Goal: Task Accomplishment & Management: Manage account settings

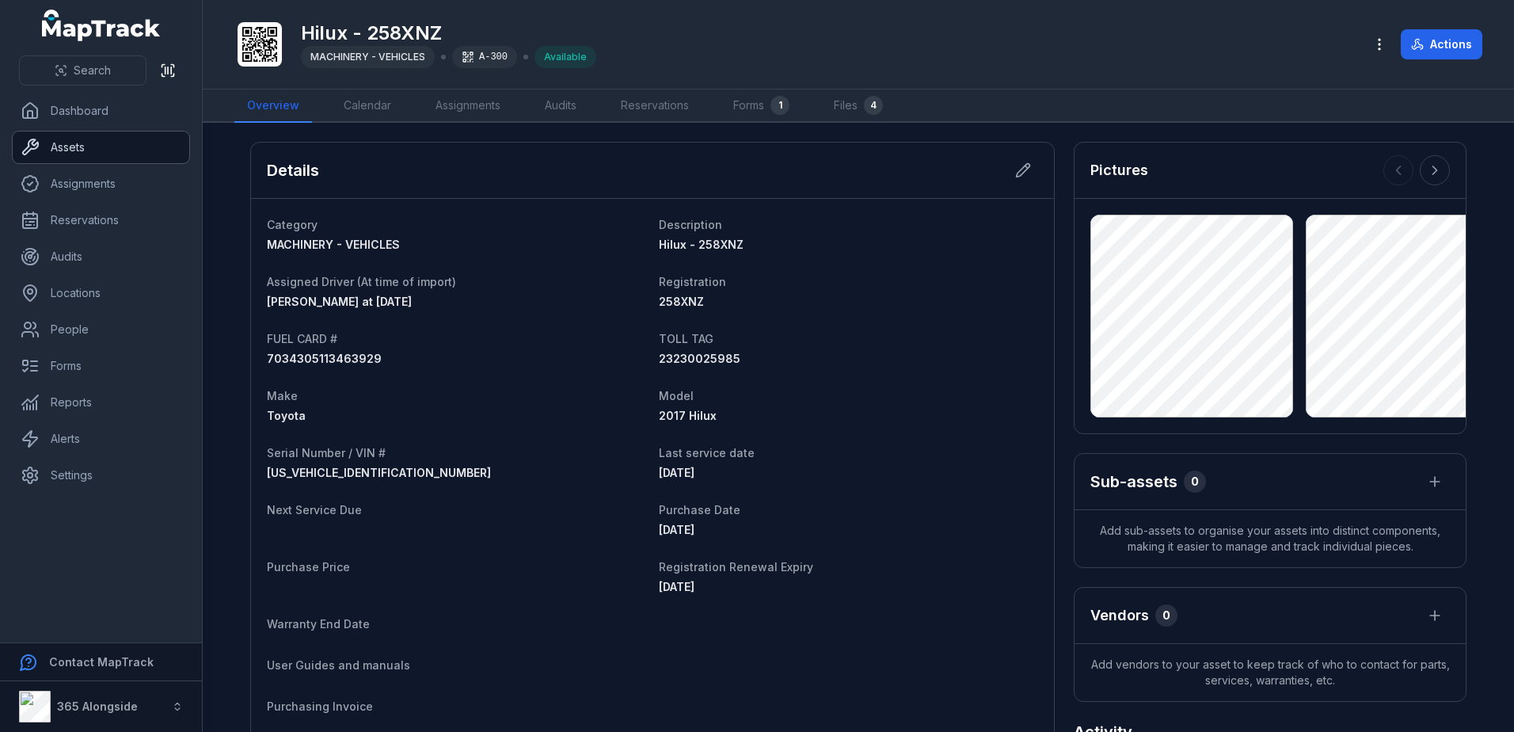
click at [82, 149] on link "Assets" at bounding box center [101, 147] width 177 height 32
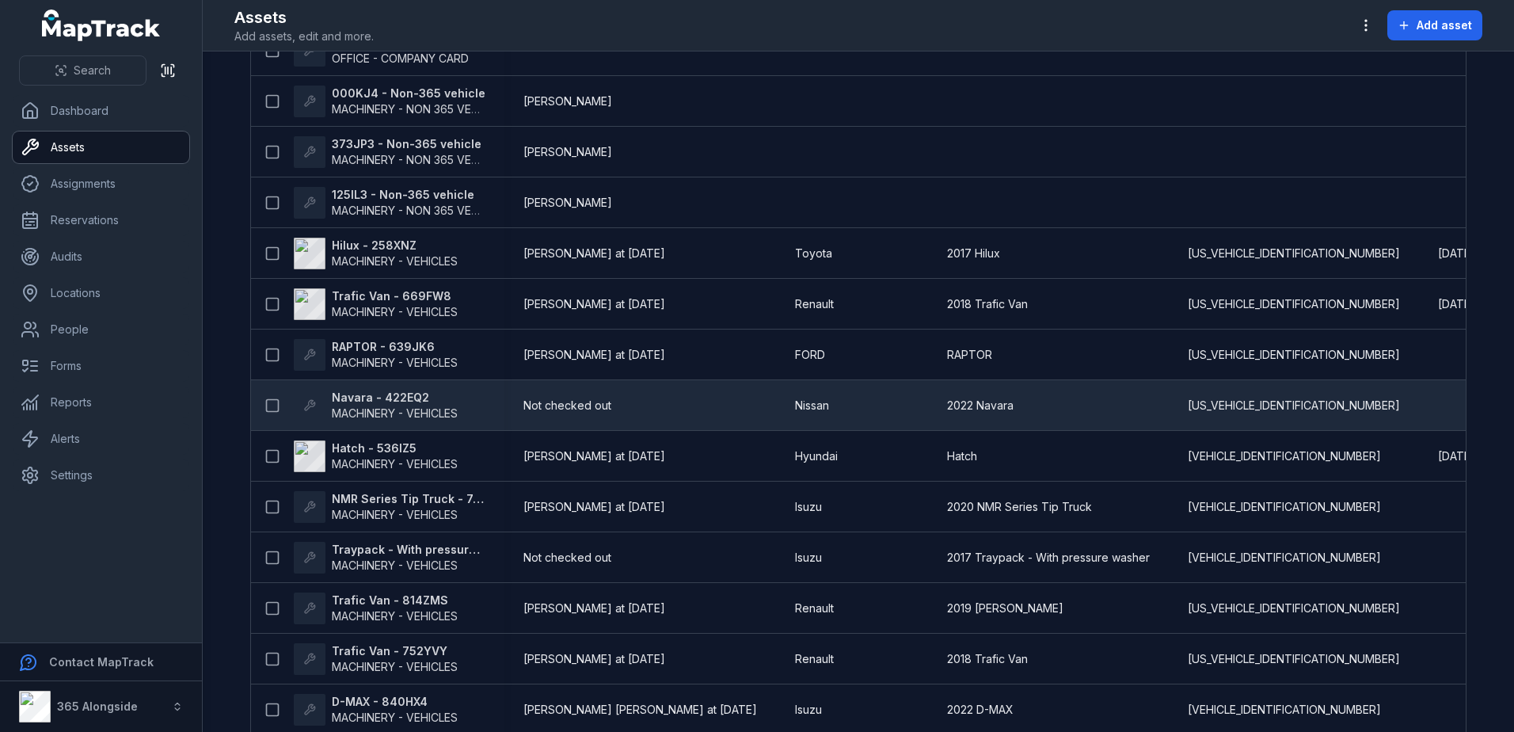
scroll to position [238, 0]
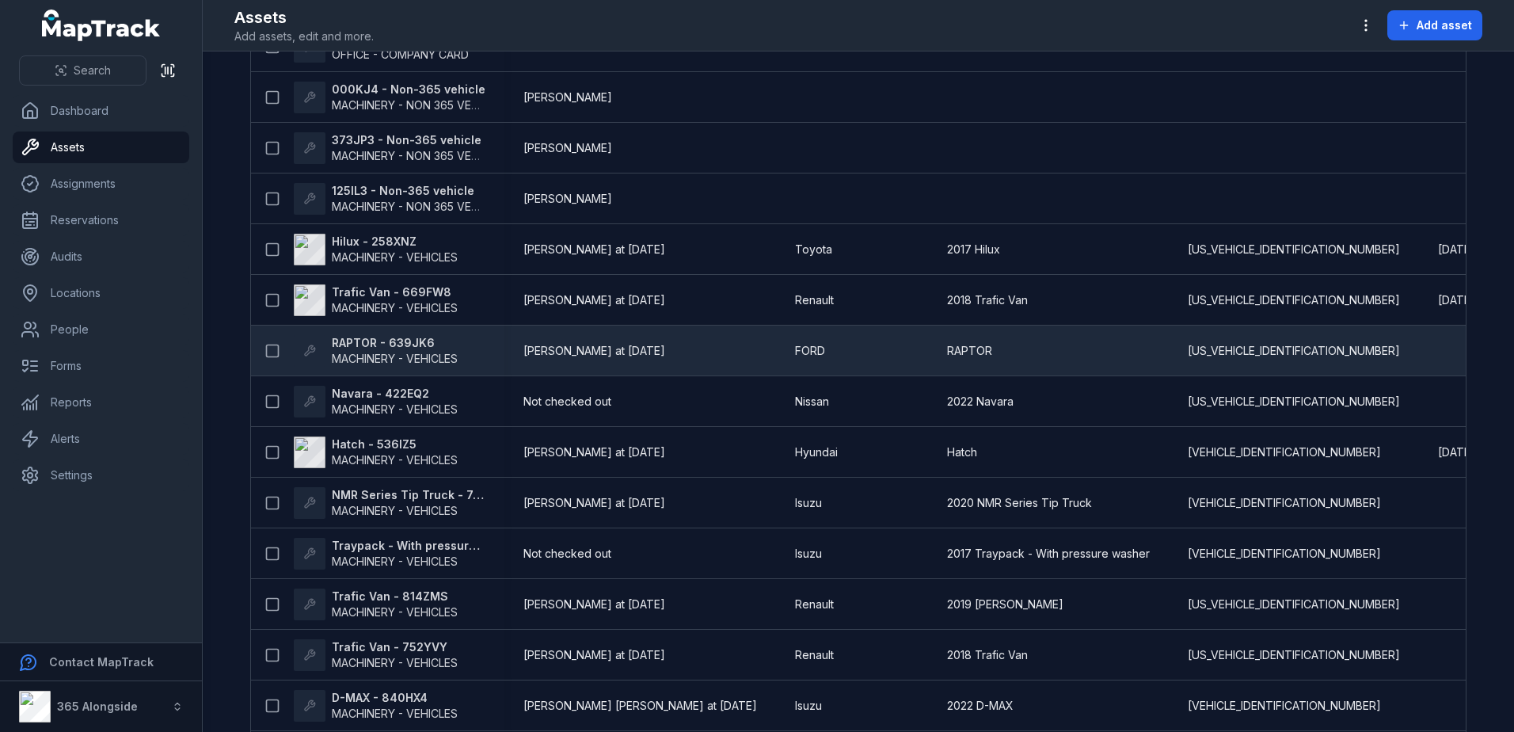
click at [386, 357] on span "MACHINERY - VEHICLES" at bounding box center [395, 358] width 126 height 13
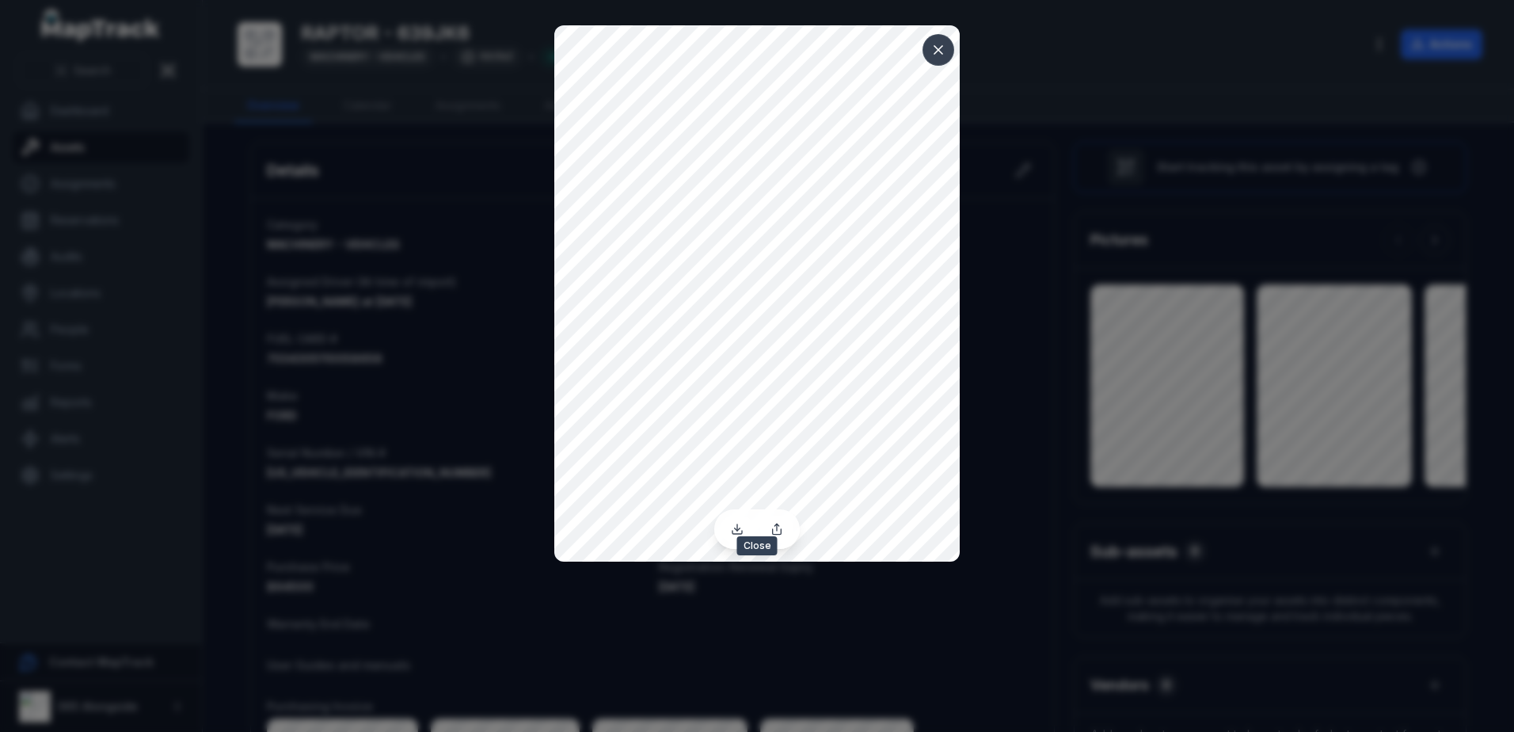
click at [940, 51] on icon at bounding box center [938, 50] width 8 height 8
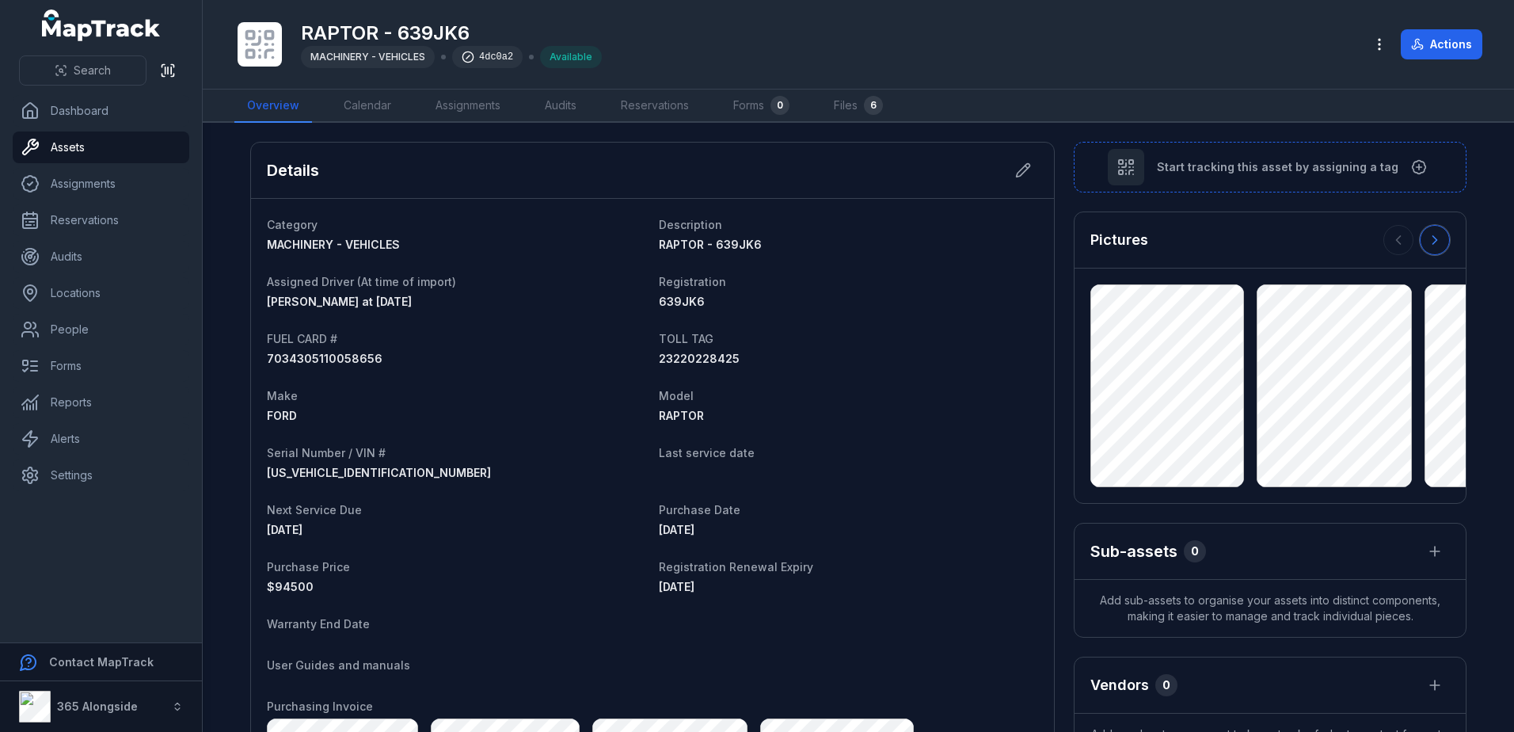
click at [1431, 234] on icon at bounding box center [1435, 240] width 16 height 16
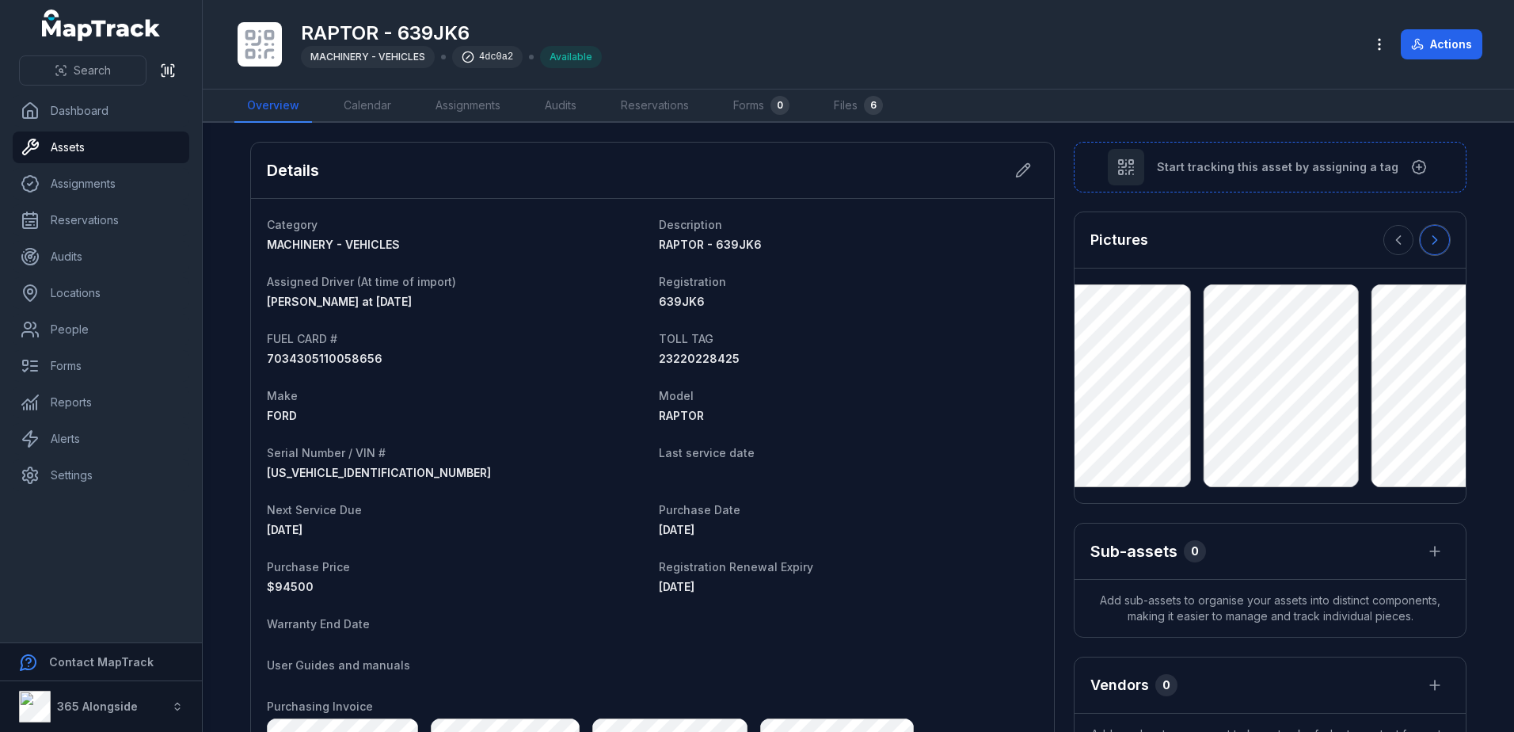
click at [1431, 234] on icon at bounding box center [1435, 240] width 16 height 16
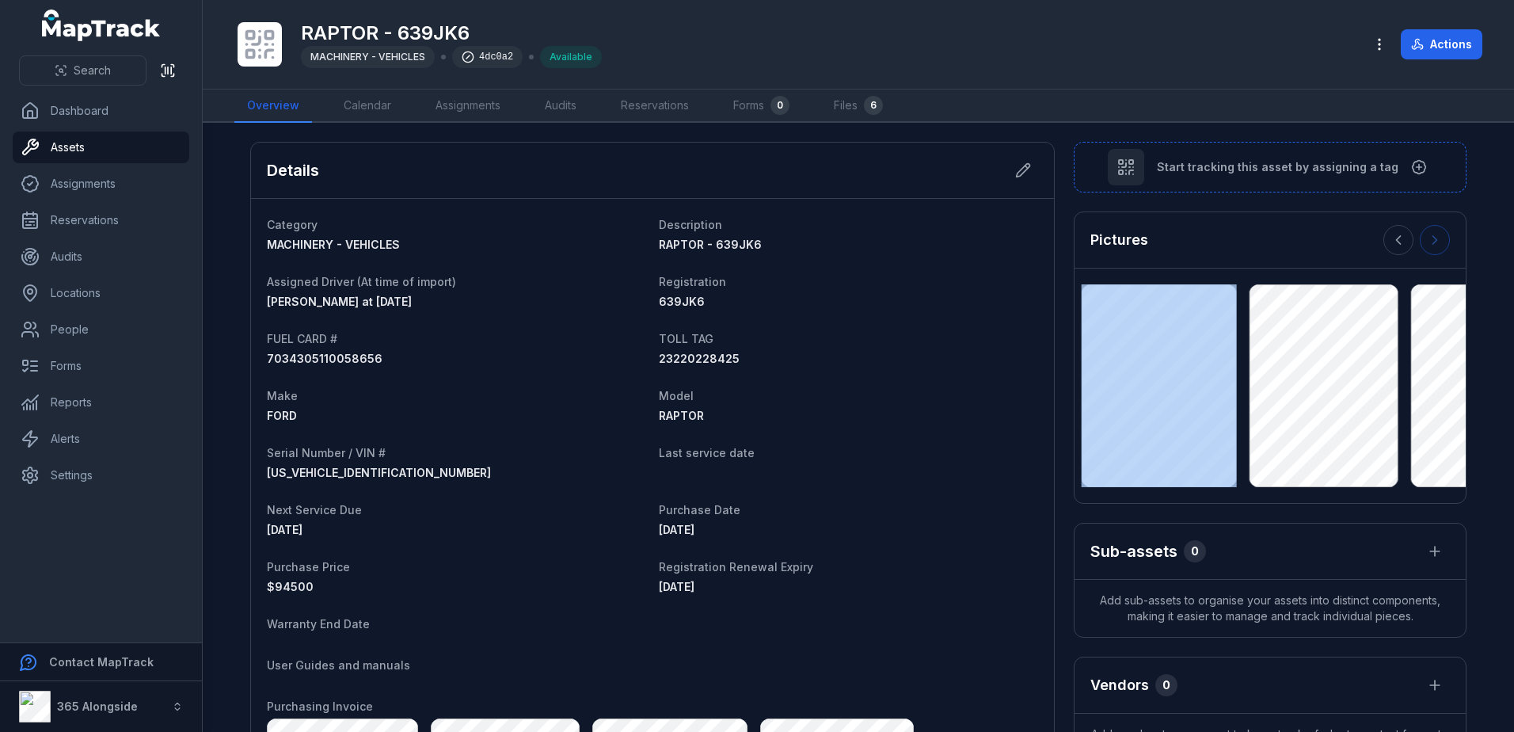
click at [1431, 234] on div at bounding box center [1416, 240] width 67 height 30
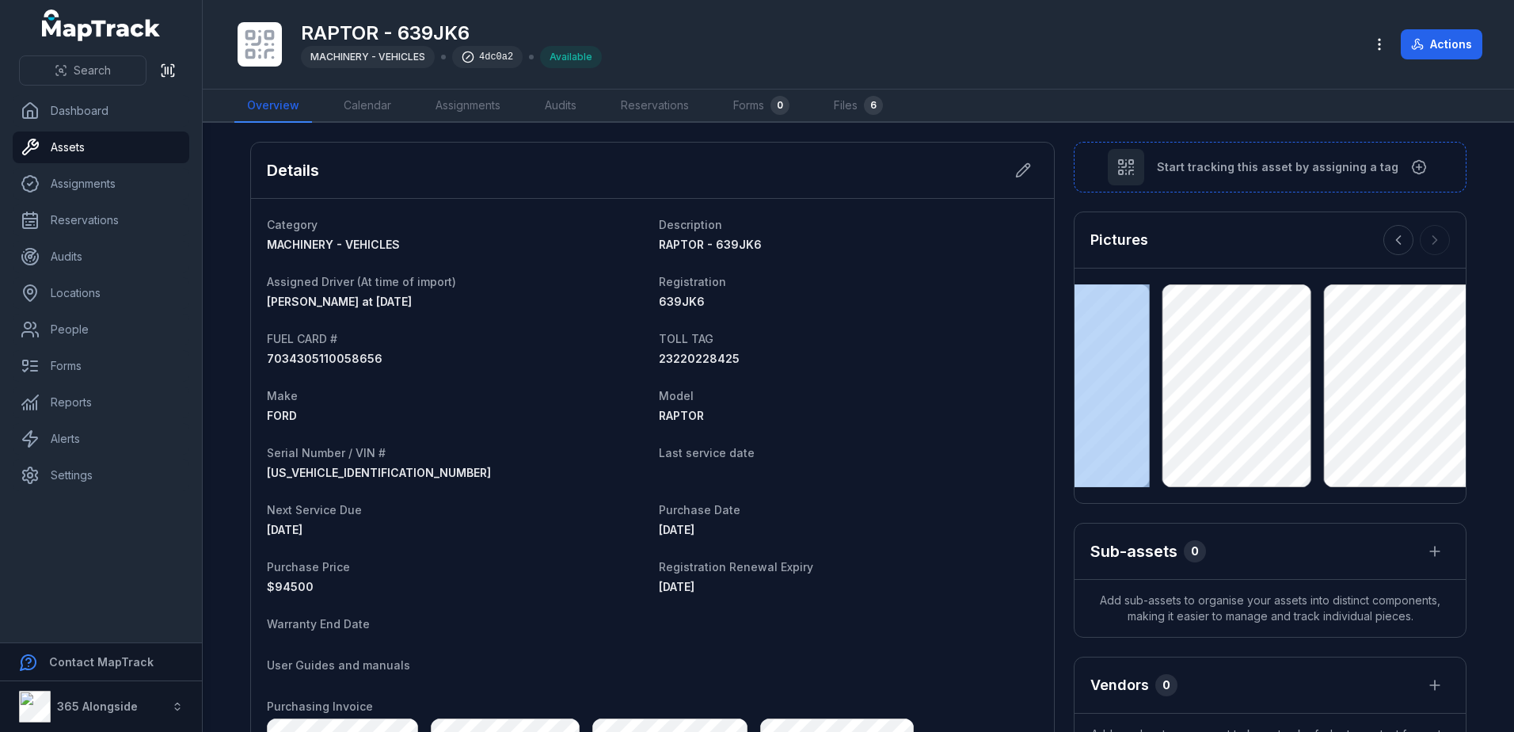
click at [1431, 234] on div at bounding box center [1416, 240] width 67 height 30
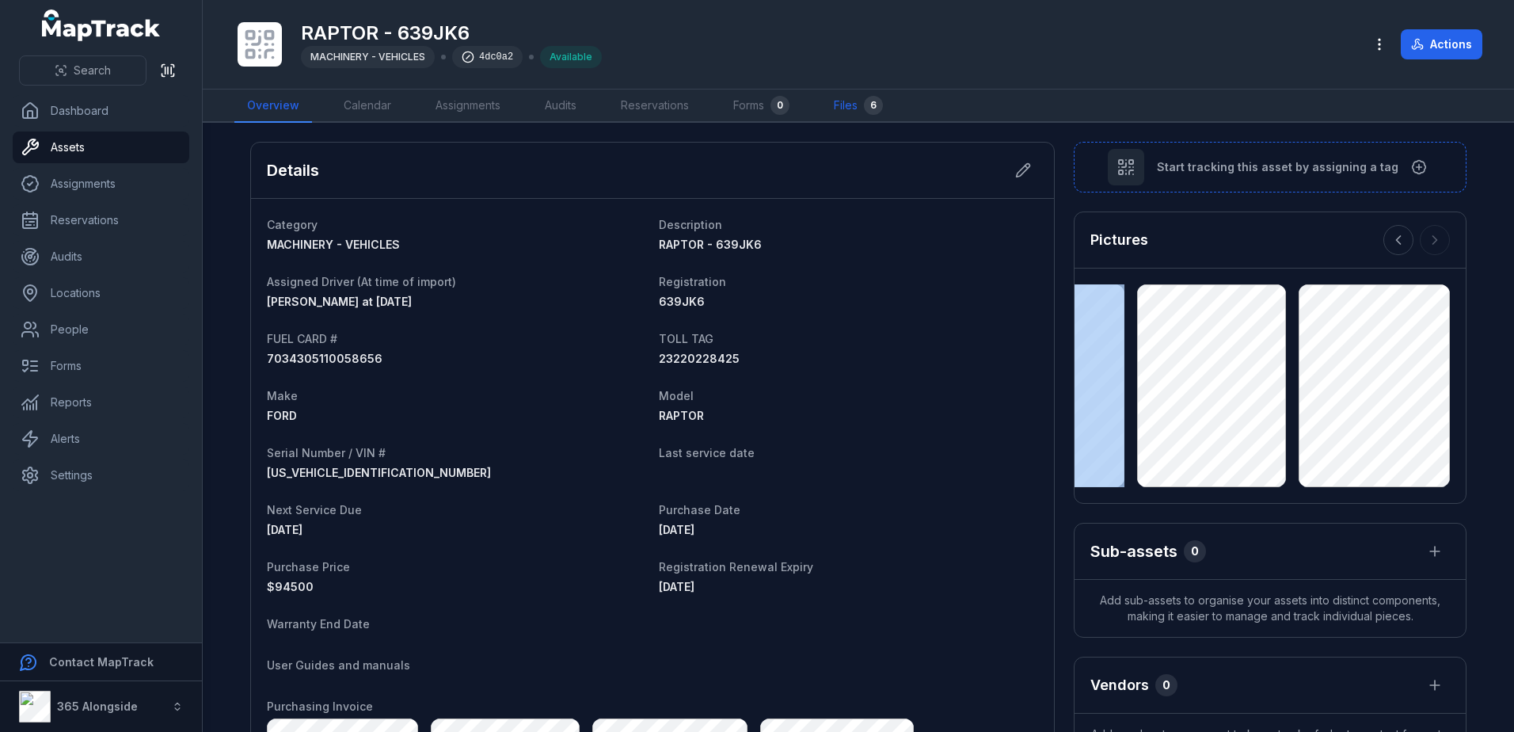
click at [838, 102] on link "Files 6" at bounding box center [858, 105] width 74 height 33
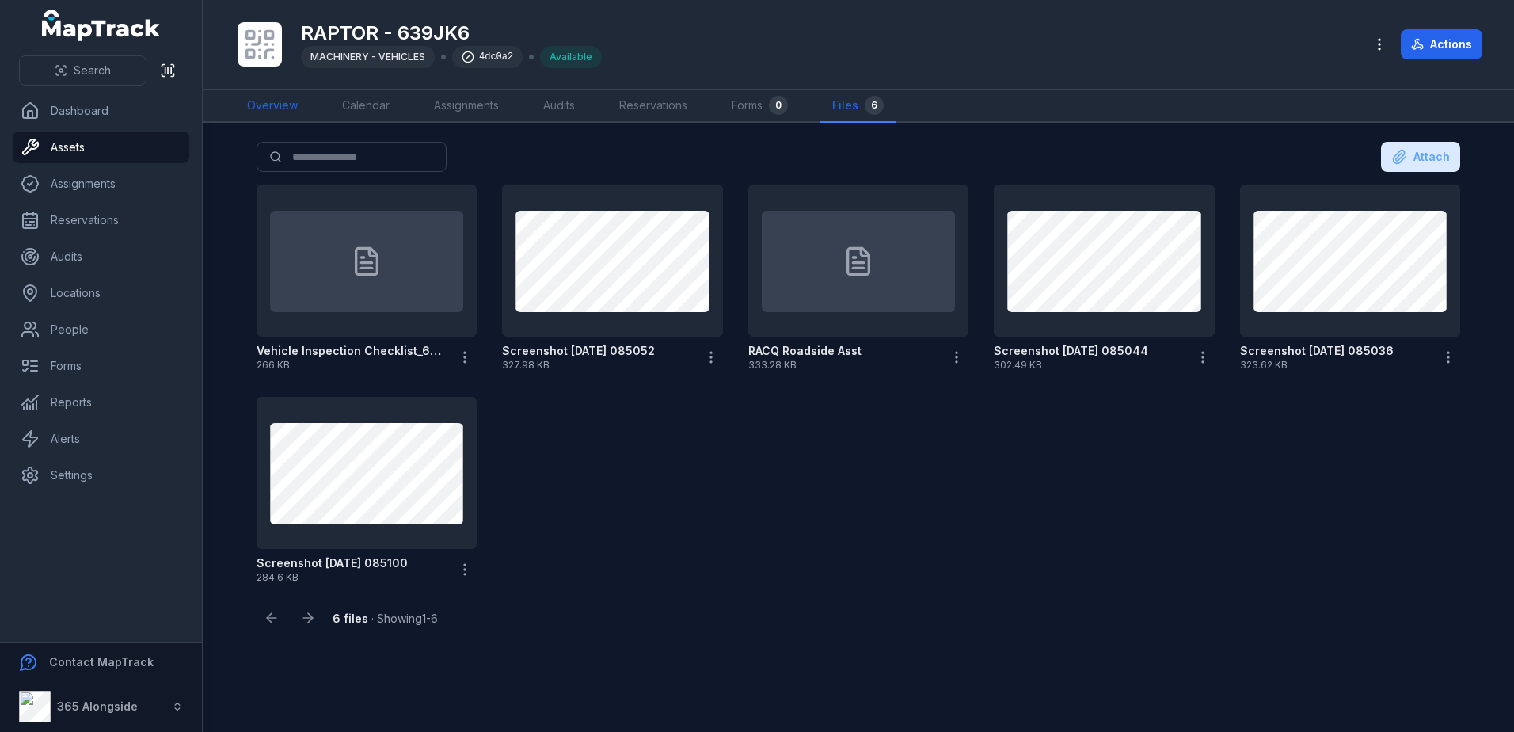
click at [291, 104] on link "Overview" at bounding box center [272, 105] width 76 height 33
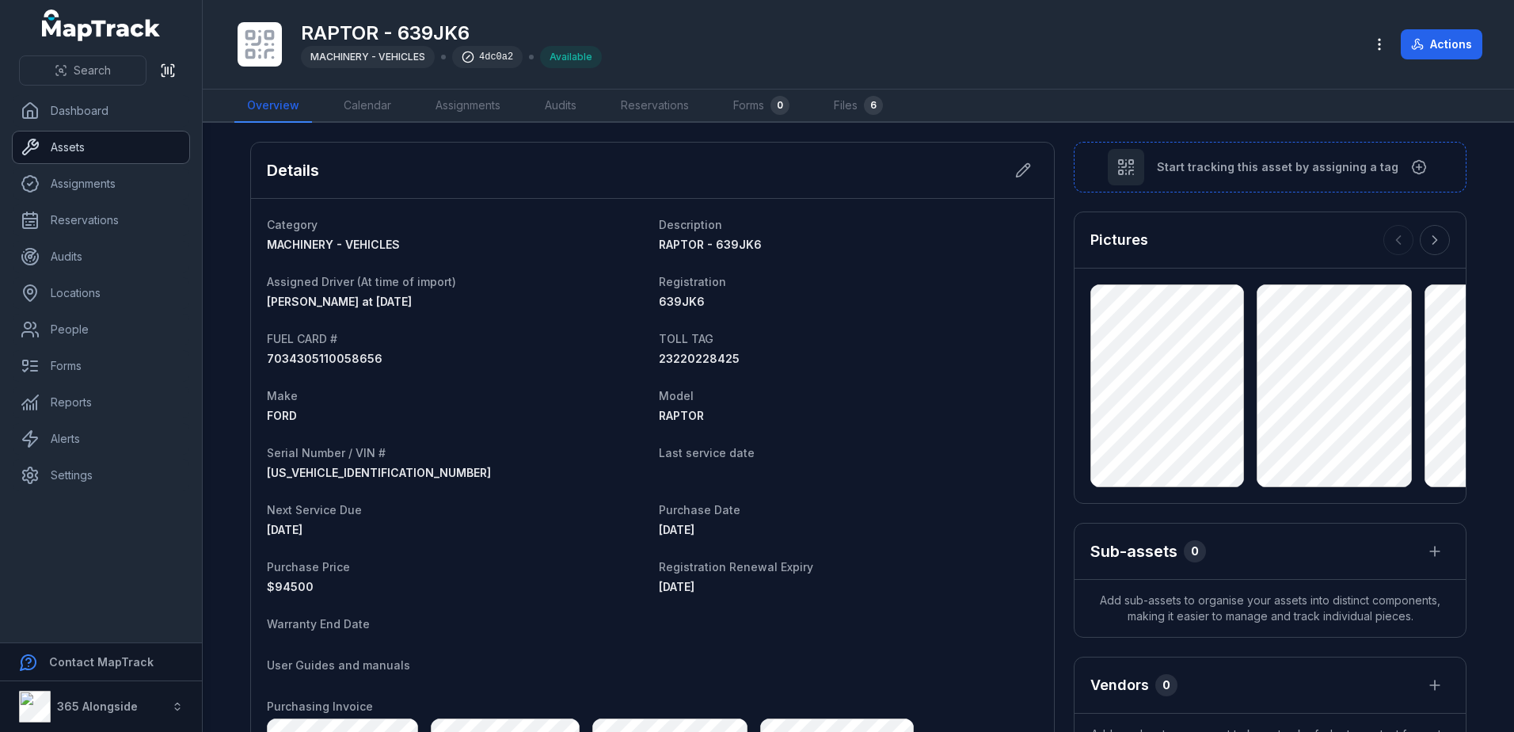
click at [84, 150] on link "Assets" at bounding box center [101, 147] width 177 height 32
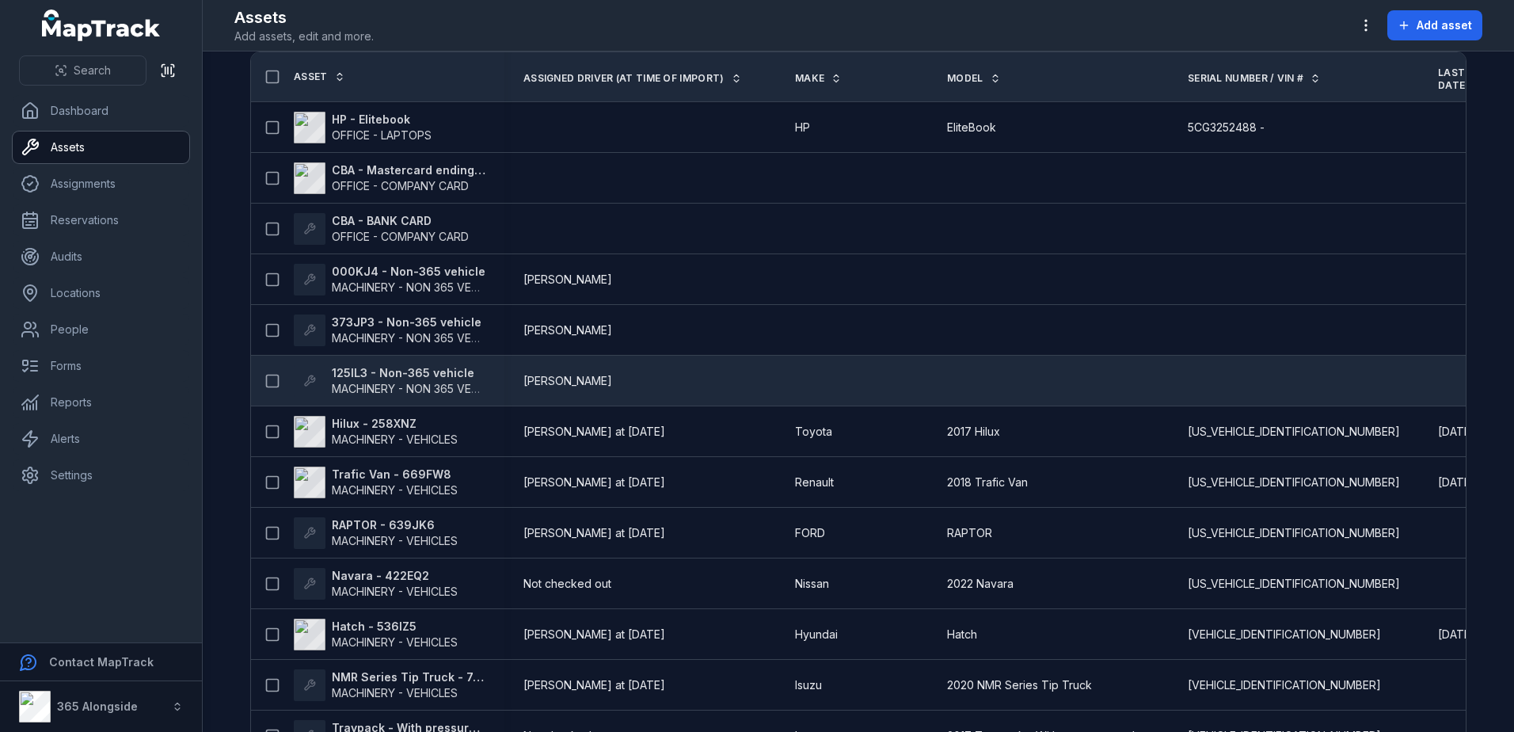
scroll to position [79, 0]
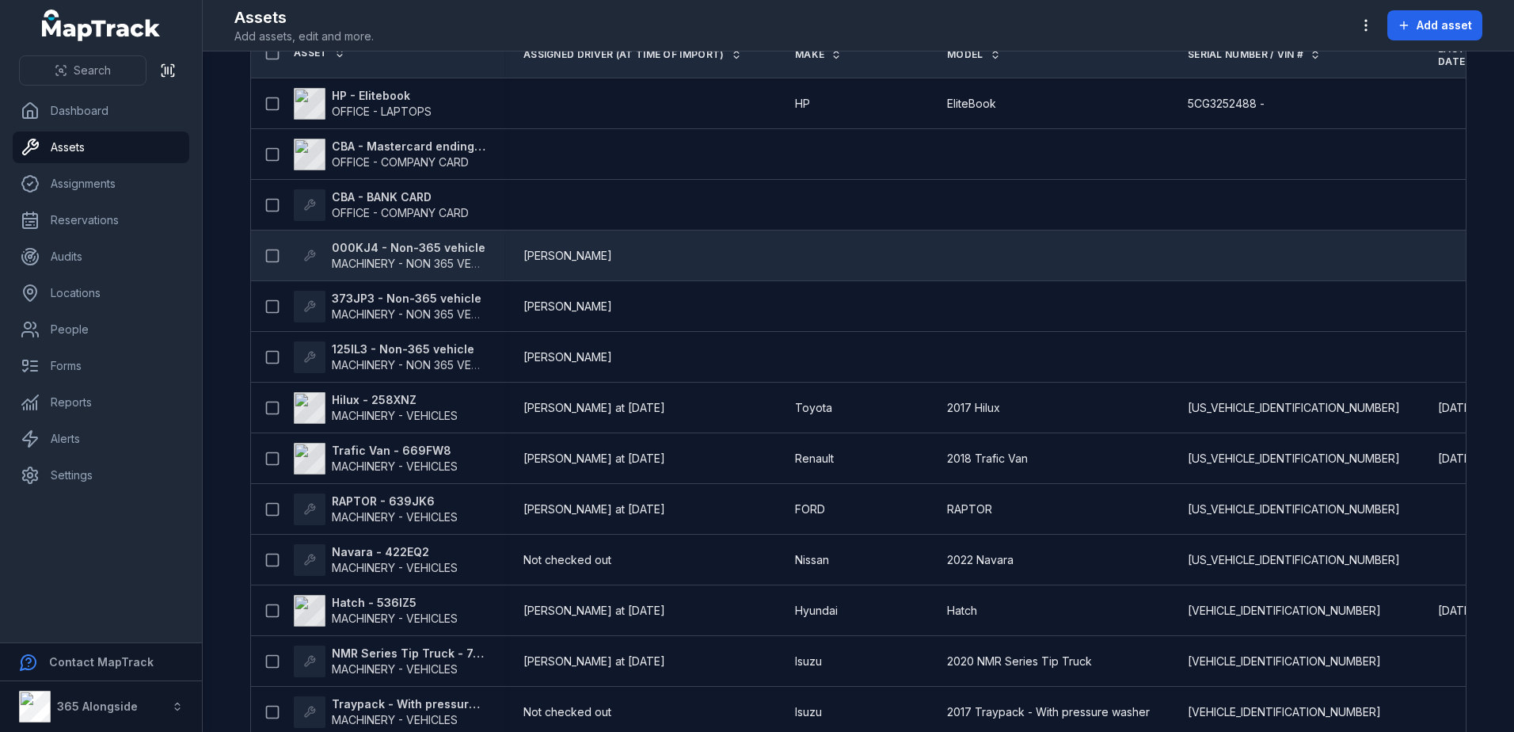
drag, startPoint x: 355, startPoint y: 253, endPoint x: 366, endPoint y: 255, distance: 11.2
click at [355, 253] on strong "000KJ4 - Non-365 vehicle" at bounding box center [409, 248] width 154 height 16
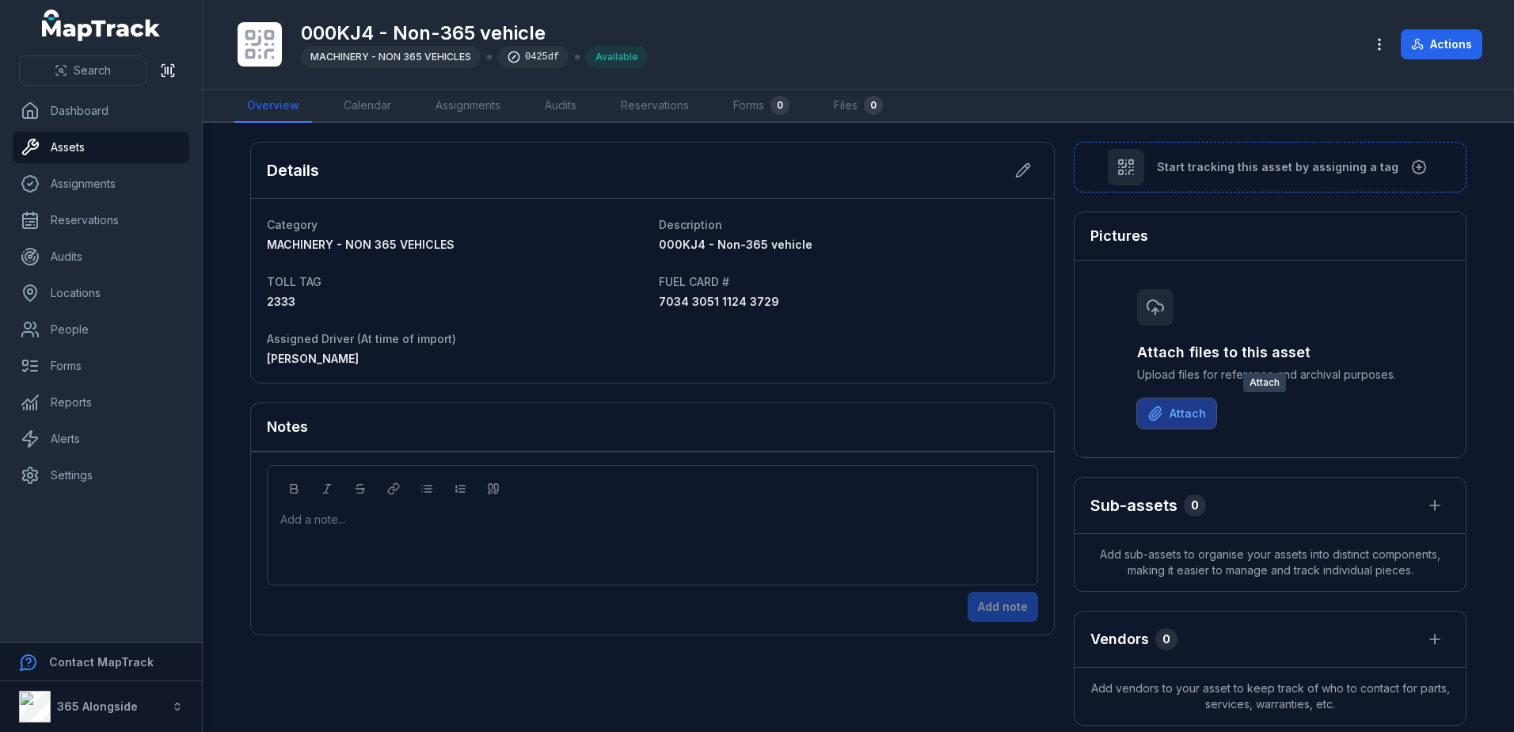
click at [1172, 412] on button "Attach" at bounding box center [1176, 413] width 79 height 30
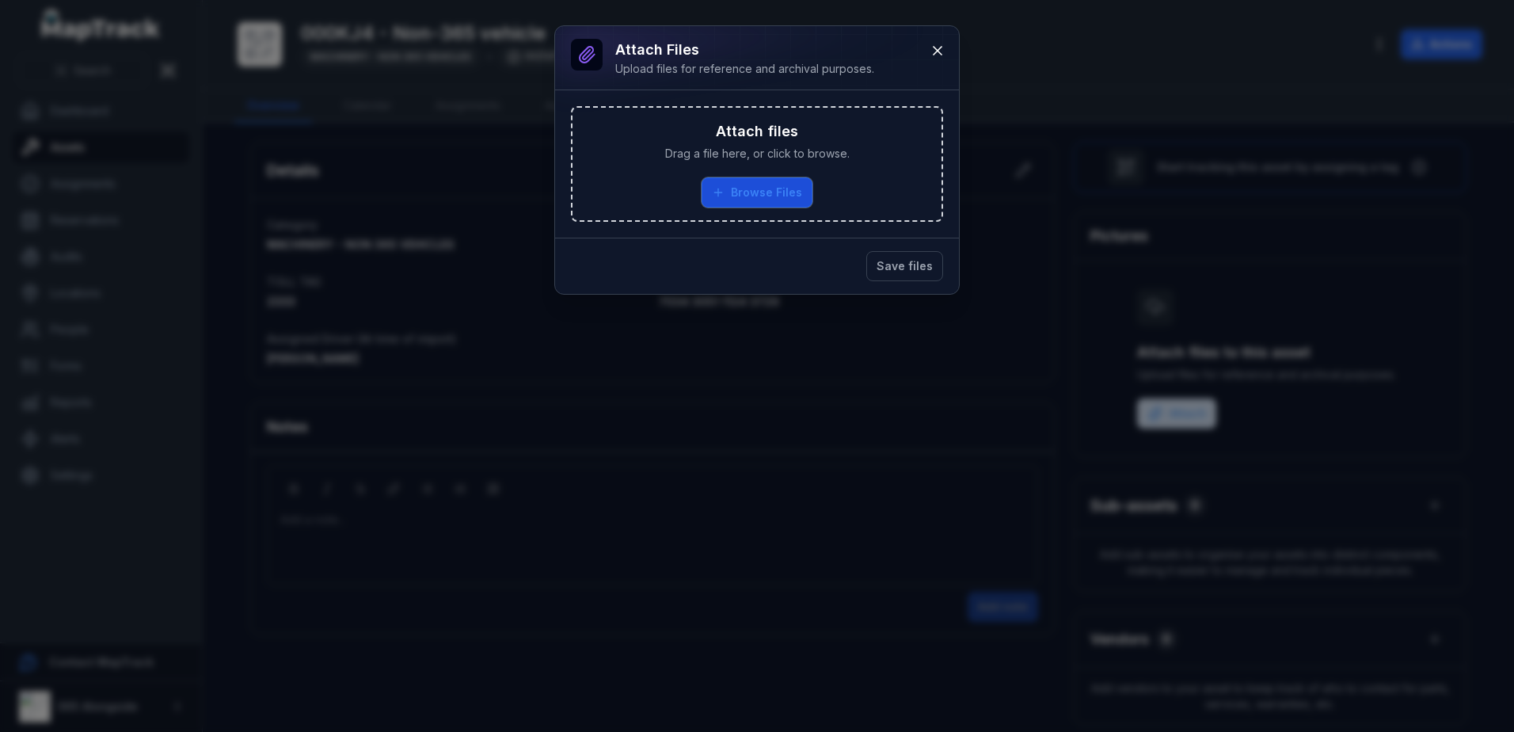
click at [764, 181] on button "Browse Files" at bounding box center [756, 192] width 111 height 30
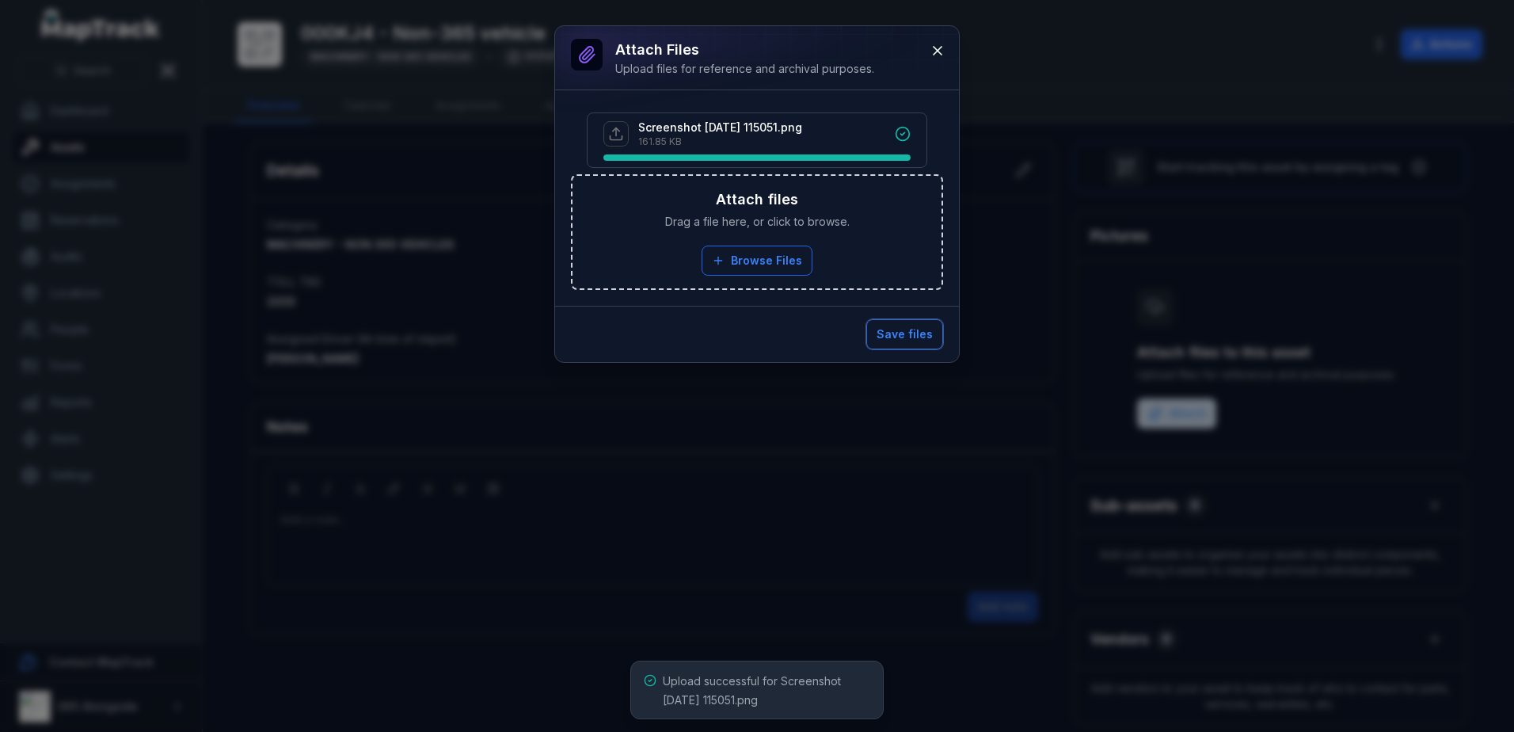
click at [908, 336] on button "Save files" at bounding box center [904, 334] width 77 height 30
